Goal: Communication & Community: Answer question/provide support

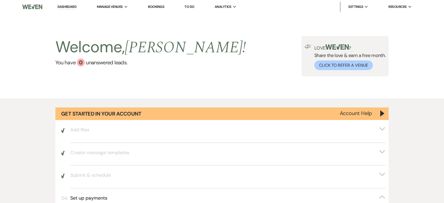
drag, startPoint x: 68, startPoint y: 6, endPoint x: 308, endPoint y: 94, distance: 255.7
click at [68, 6] on link "Dashboard" at bounding box center [66, 6] width 19 height 5
click at [69, 6] on link "Dashboard" at bounding box center [66, 6] width 19 height 5
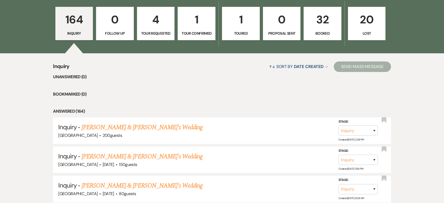
scroll to position [420, 0]
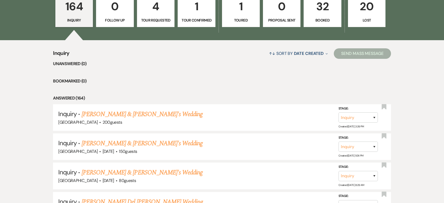
click at [329, 8] on p "32" at bounding box center [322, 7] width 31 height 18
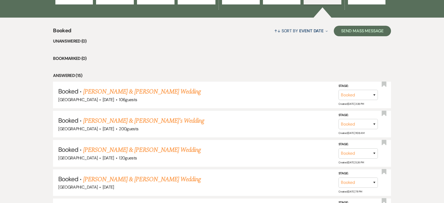
scroll to position [498, 0]
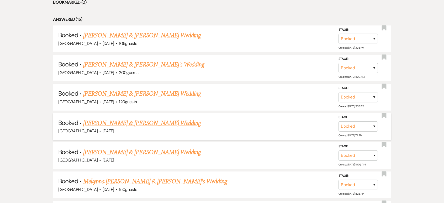
click at [149, 125] on link "[PERSON_NAME] & [PERSON_NAME] Wedding" at bounding box center [142, 122] width 118 height 9
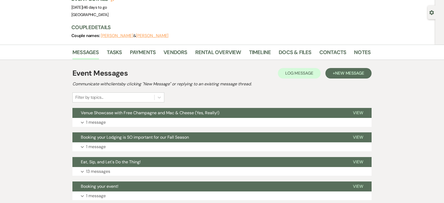
scroll to position [52, 0]
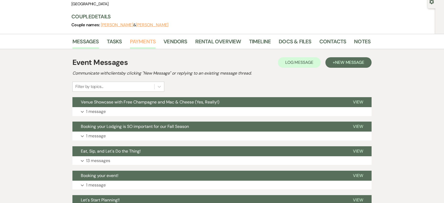
click at [148, 45] on link "Payments" at bounding box center [143, 43] width 26 height 12
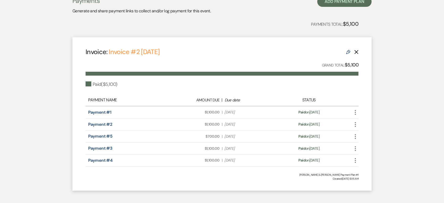
scroll to position [11, 0]
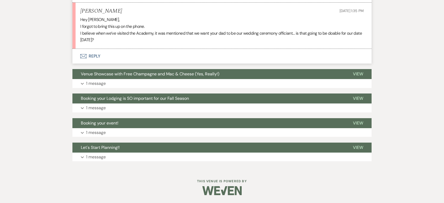
scroll to position [834, 0]
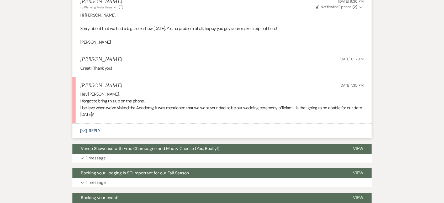
click at [111, 136] on button "Envelope Reply" at bounding box center [221, 130] width 299 height 15
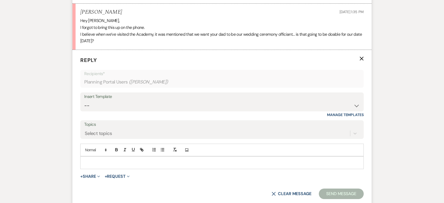
scroll to position [913, 0]
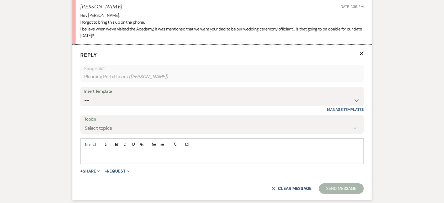
click at [143, 160] on p at bounding box center [221, 157] width 275 height 6
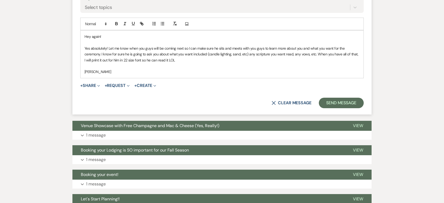
scroll to position [1044, 0]
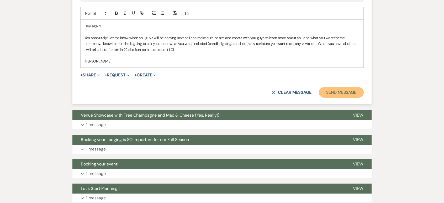
click at [338, 98] on button "Send Message" at bounding box center [341, 92] width 45 height 10
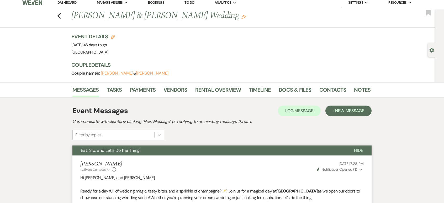
scroll to position [0, 0]
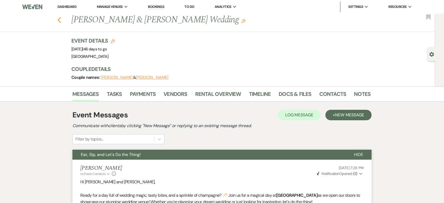
click at [61, 19] on icon "Previous" at bounding box center [59, 20] width 4 height 6
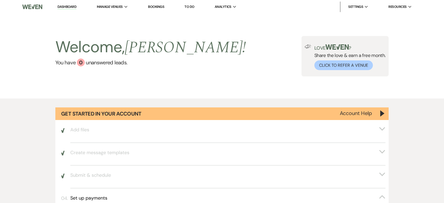
click at [63, 6] on link "Dashboard" at bounding box center [66, 6] width 19 height 5
